Goal: Check status: Check status

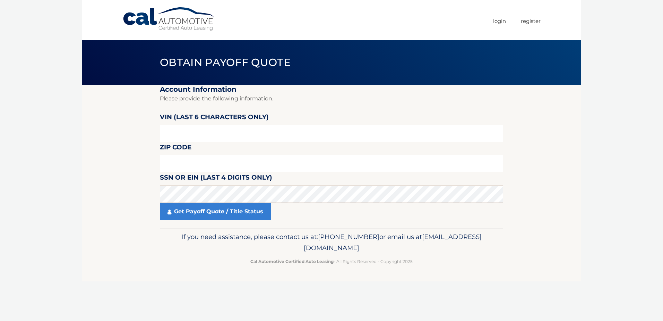
click at [207, 134] on input "text" at bounding box center [331, 133] width 343 height 17
click at [217, 129] on input "text" at bounding box center [331, 133] width 343 height 17
click at [232, 161] on input "text" at bounding box center [331, 163] width 343 height 17
type input "18966"
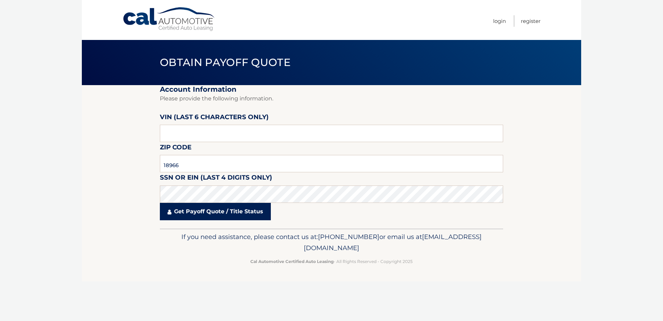
click at [234, 215] on link "Get Payoff Quote / Title Status" at bounding box center [215, 211] width 111 height 17
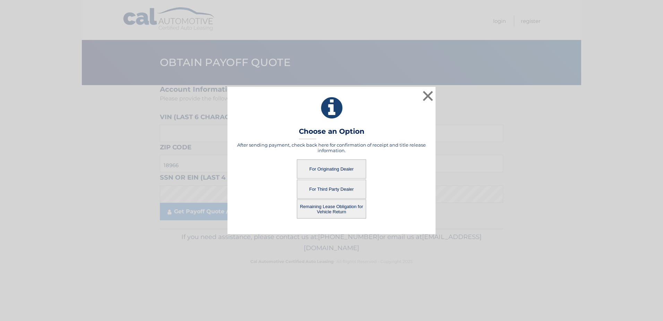
click at [329, 190] on button "For Third Party Dealer" at bounding box center [331, 188] width 69 height 19
click at [328, 187] on button "For Third Party Dealer" at bounding box center [331, 188] width 69 height 19
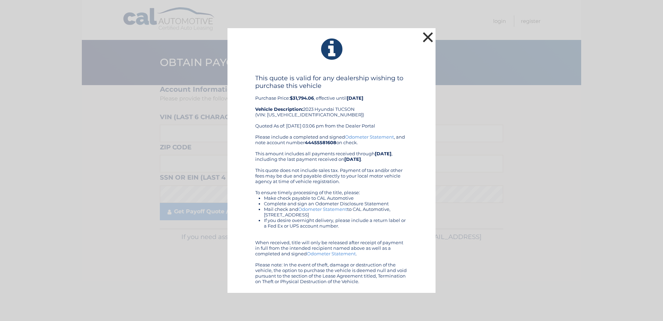
click at [428, 37] on button "×" at bounding box center [428, 37] width 14 height 14
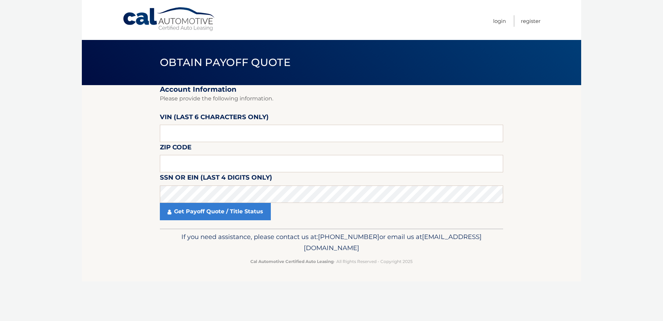
click at [224, 124] on label "VIN (last 6 characters only)" at bounding box center [214, 118] width 109 height 13
click at [227, 164] on input "text" at bounding box center [331, 163] width 343 height 17
type input "18966"
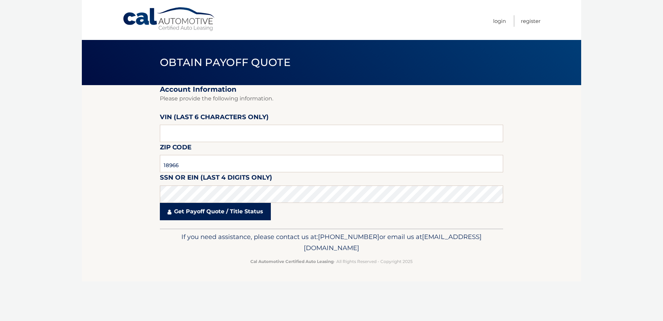
click at [213, 212] on link "Get Payoff Quote / Title Status" at bounding box center [215, 211] width 111 height 17
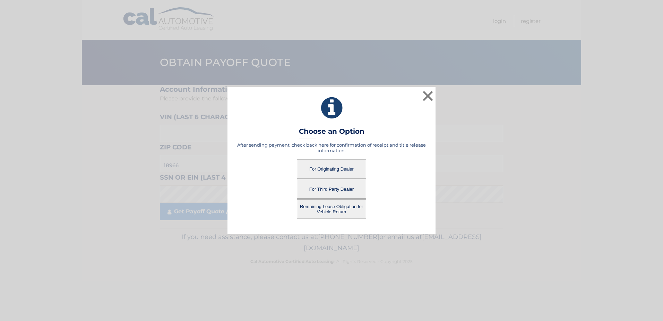
click at [323, 173] on button "For Originating Dealer" at bounding box center [331, 168] width 69 height 19
click at [333, 168] on button "For Originating Dealer" at bounding box center [331, 168] width 69 height 19
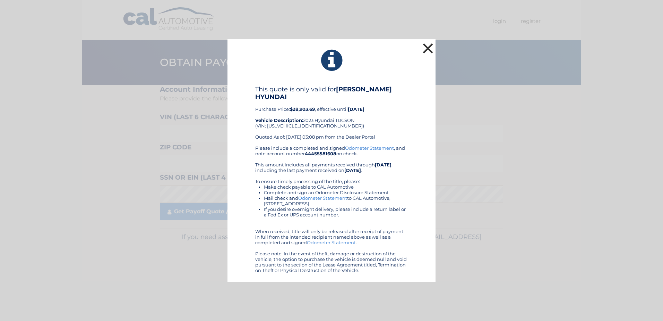
click at [427, 48] on button "×" at bounding box center [428, 48] width 14 height 14
